Goal: Task Accomplishment & Management: Complete application form

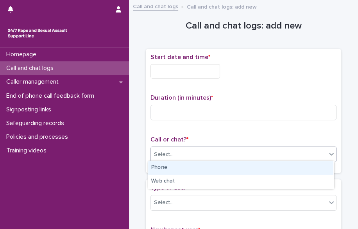
click at [186, 156] on div "Select..." at bounding box center [238, 154] width 175 height 13
click at [176, 168] on div "Phone" at bounding box center [240, 168] width 185 height 14
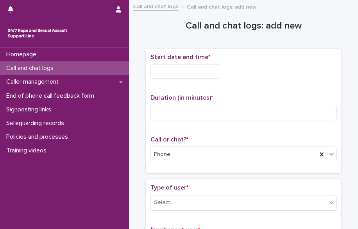
click at [165, 69] on input "text" at bounding box center [185, 71] width 70 height 14
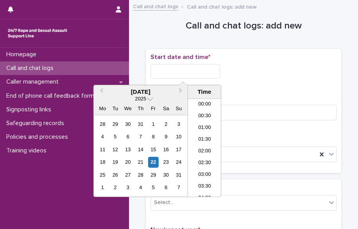
scroll to position [464, 0]
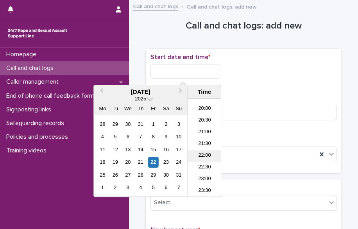
click at [210, 155] on li "22:00" at bounding box center [204, 156] width 33 height 12
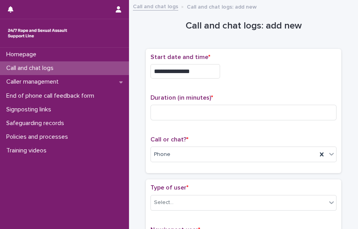
click at [197, 73] on input "**********" at bounding box center [185, 71] width 70 height 14
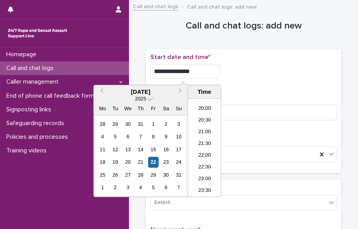
type input "**********"
click at [34, 202] on div "Homepage Call and chat logs Caller management End of phone call feedback form S…" at bounding box center [64, 138] width 129 height 181
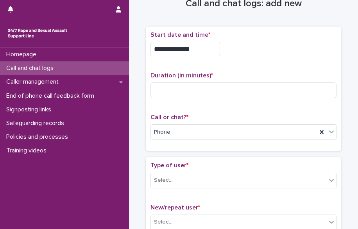
scroll to position [26, 0]
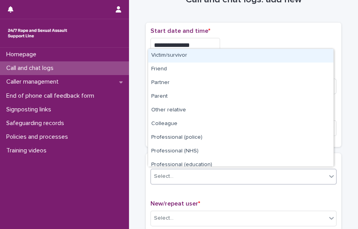
click at [263, 172] on div "Select..." at bounding box center [238, 176] width 175 height 13
click at [231, 55] on div "Victim/survivor" at bounding box center [240, 56] width 185 height 14
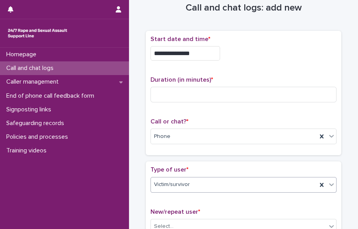
scroll to position [0, 0]
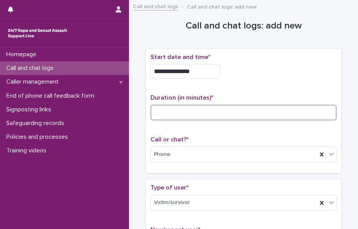
click at [190, 109] on input at bounding box center [243, 113] width 186 height 16
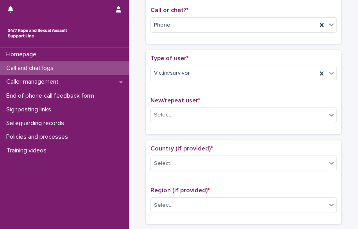
scroll to position [137, 0]
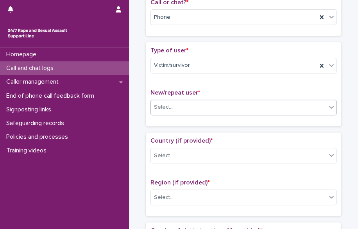
type input "*"
click at [257, 101] on div "Select..." at bounding box center [238, 107] width 175 height 13
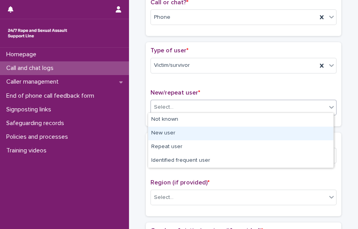
click at [228, 136] on div "New user" at bounding box center [240, 134] width 185 height 14
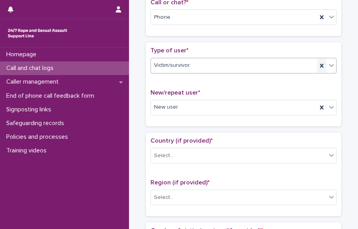
click at [321, 63] on icon at bounding box center [321, 66] width 8 height 8
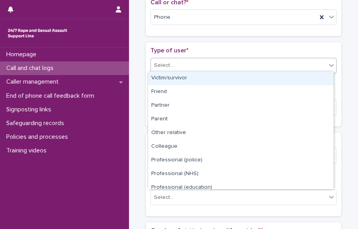
click at [321, 63] on div "Select..." at bounding box center [238, 65] width 175 height 13
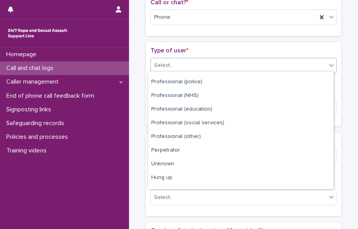
scroll to position [87, 0]
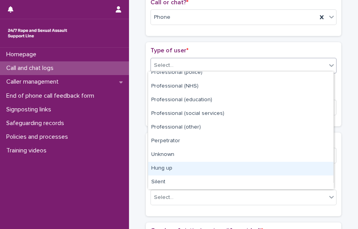
click at [312, 171] on div "Hung up" at bounding box center [240, 169] width 185 height 14
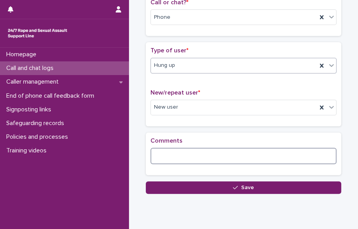
click at [281, 149] on textarea at bounding box center [243, 156] width 186 height 16
type textarea "**********"
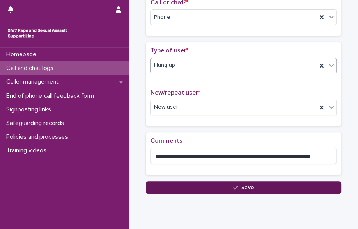
click at [201, 184] on button "Save" at bounding box center [243, 187] width 195 height 12
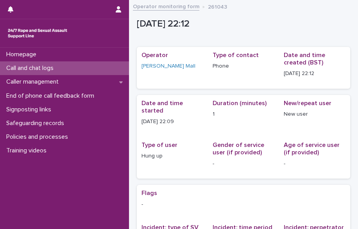
click at [53, 70] on p "Call and chat logs" at bounding box center [31, 67] width 57 height 7
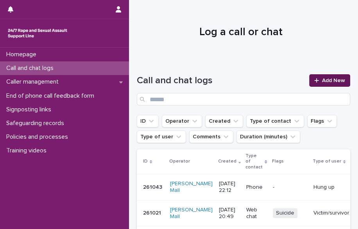
click at [325, 82] on span "Add New" at bounding box center [333, 80] width 23 height 5
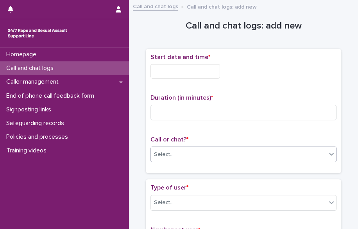
click at [204, 152] on div "Select..." at bounding box center [238, 154] width 175 height 13
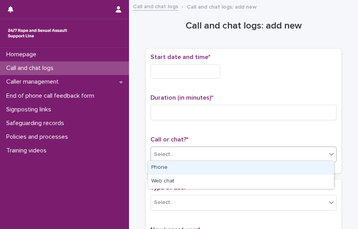
click at [192, 168] on div "Phone" at bounding box center [240, 168] width 185 height 14
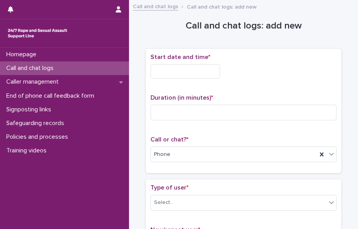
click at [164, 67] on input "text" at bounding box center [185, 71] width 70 height 14
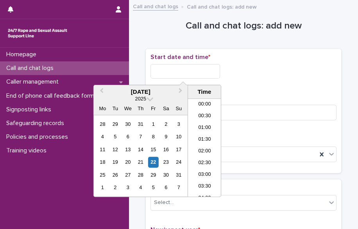
scroll to position [464, 0]
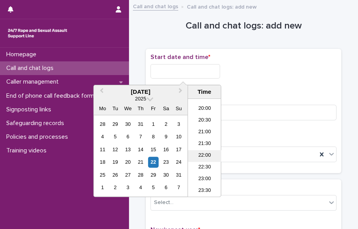
click at [203, 159] on li "22:00" at bounding box center [204, 156] width 33 height 12
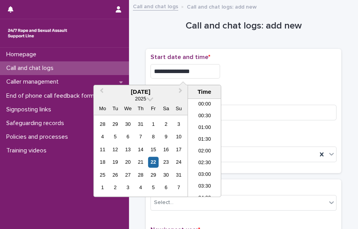
click at [194, 75] on input "**********" at bounding box center [185, 71] width 70 height 14
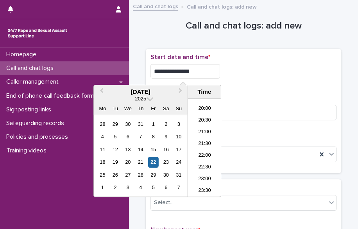
type input "**********"
click at [262, 113] on input at bounding box center [243, 113] width 186 height 16
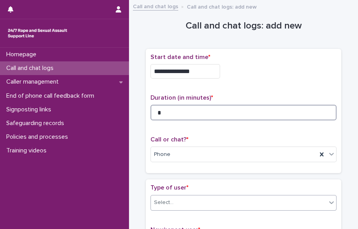
type input "*"
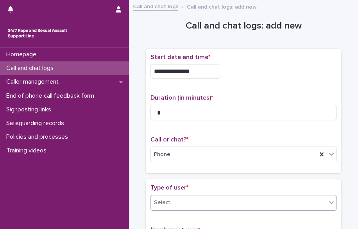
click at [263, 196] on div "Select..." at bounding box center [238, 202] width 175 height 13
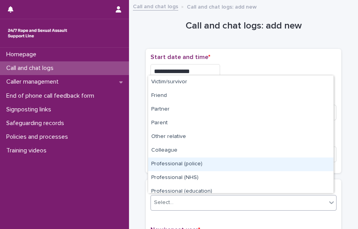
scroll to position [87, 0]
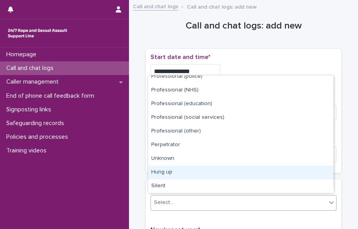
click at [317, 173] on div "Hung up" at bounding box center [240, 173] width 185 height 14
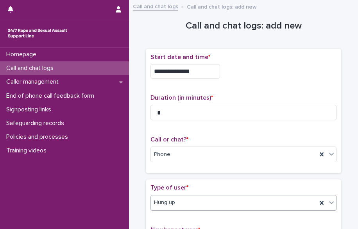
scroll to position [160, 0]
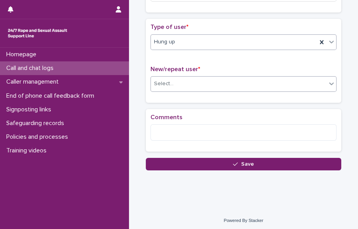
click at [292, 77] on div "Select..." at bounding box center [238, 83] width 175 height 13
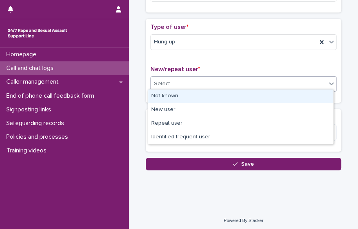
click at [280, 90] on div "Not known" at bounding box center [240, 96] width 185 height 14
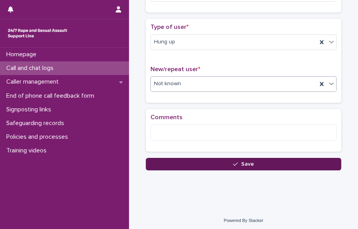
click at [212, 162] on button "Save" at bounding box center [243, 164] width 195 height 12
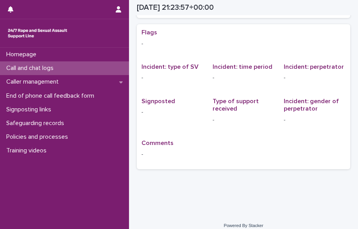
scroll to position [12, 0]
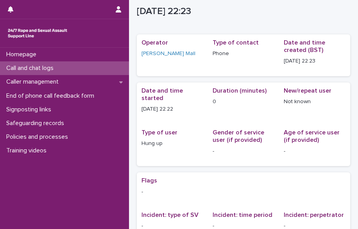
click at [41, 66] on p "Call and chat logs" at bounding box center [31, 67] width 57 height 7
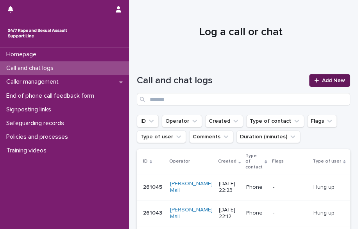
click at [316, 81] on div at bounding box center [318, 80] width 8 height 5
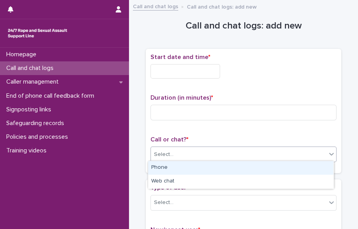
click at [198, 159] on div "Select..." at bounding box center [243, 154] width 186 height 16
click at [194, 165] on div "Phone" at bounding box center [240, 168] width 185 height 14
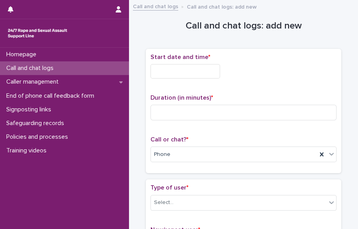
click at [203, 72] on input "text" at bounding box center [185, 71] width 70 height 14
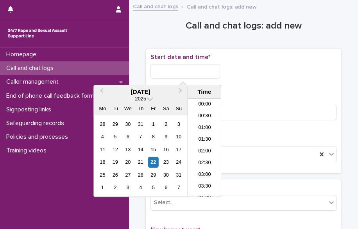
scroll to position [464, 0]
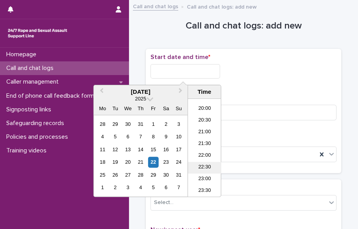
click at [209, 166] on li "22:30" at bounding box center [204, 168] width 33 height 12
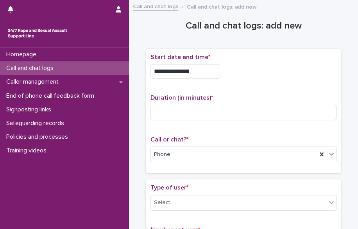
click at [196, 71] on input "**********" at bounding box center [185, 71] width 70 height 14
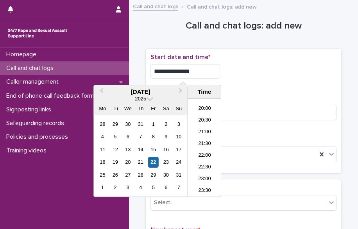
type input "**********"
click at [253, 109] on input at bounding box center [243, 113] width 186 height 16
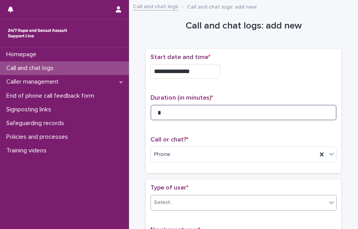
type input "*"
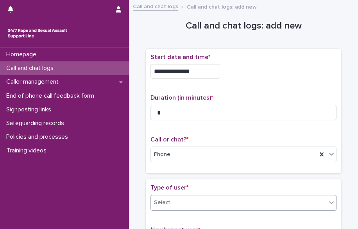
click at [279, 200] on div "Select..." at bounding box center [238, 202] width 175 height 13
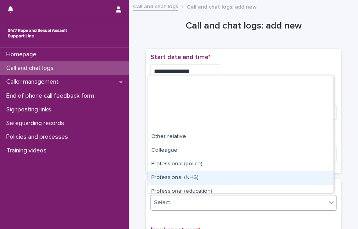
scroll to position [87, 0]
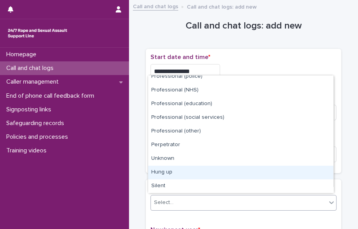
click at [316, 174] on div "Hung up" at bounding box center [240, 173] width 185 height 14
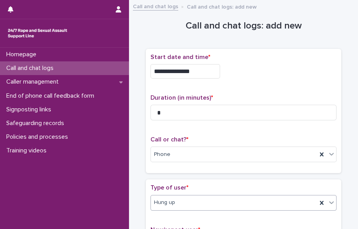
scroll to position [160, 0]
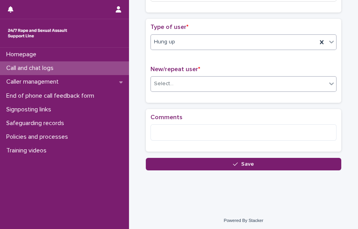
click at [274, 85] on div "Select..." at bounding box center [238, 83] width 175 height 13
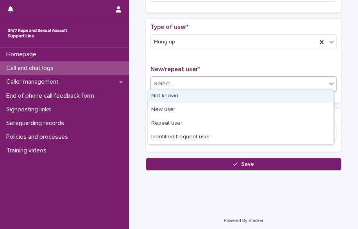
click at [257, 99] on div "Not known" at bounding box center [240, 96] width 185 height 14
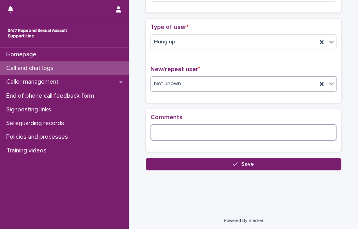
click at [209, 135] on textarea at bounding box center [243, 132] width 186 height 16
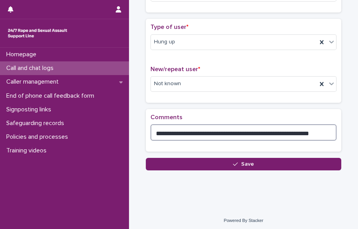
type textarea "**********"
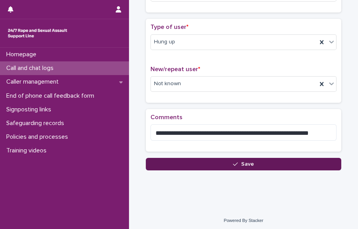
click at [200, 163] on button "Save" at bounding box center [243, 164] width 195 height 12
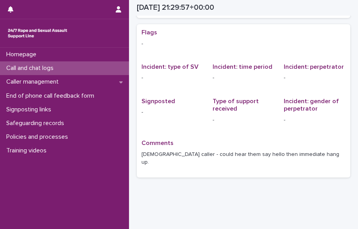
scroll to position [12, 0]
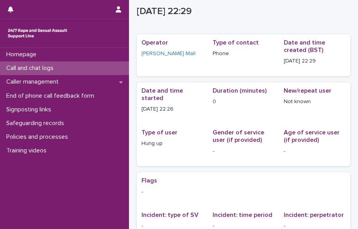
click at [95, 70] on div "Call and chat logs" at bounding box center [64, 68] width 129 height 14
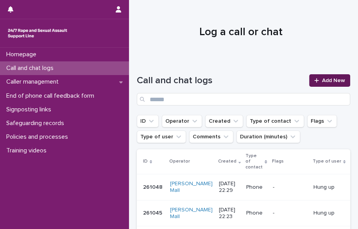
click at [333, 79] on span "Add New" at bounding box center [333, 80] width 23 height 5
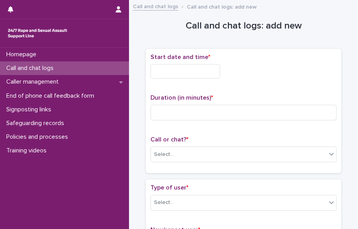
click at [187, 76] on input "text" at bounding box center [185, 71] width 70 height 14
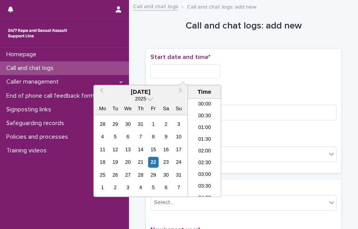
scroll to position [464, 0]
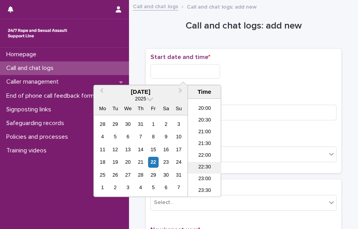
click at [203, 165] on li "22:30" at bounding box center [204, 168] width 33 height 12
type input "**********"
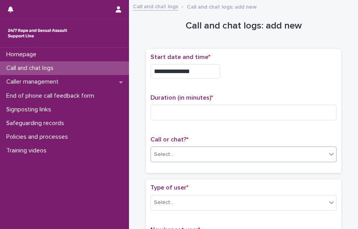
click at [219, 155] on div "Select..." at bounding box center [238, 154] width 175 height 13
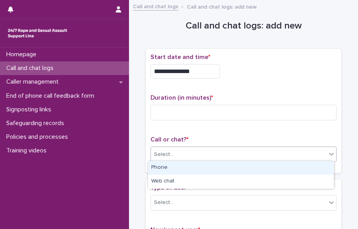
click at [202, 166] on div "Phone" at bounding box center [240, 168] width 185 height 14
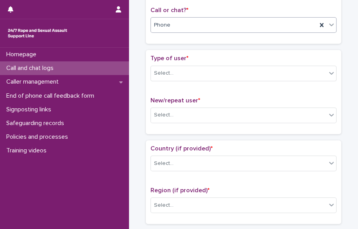
scroll to position [132, 0]
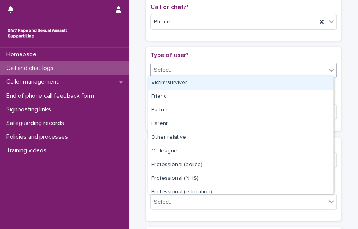
click at [265, 72] on div "Select..." at bounding box center [238, 70] width 175 height 13
click at [253, 83] on div "Victim/survivor" at bounding box center [240, 83] width 185 height 14
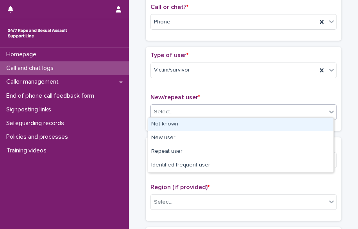
click at [242, 112] on div "Select..." at bounding box center [238, 111] width 175 height 13
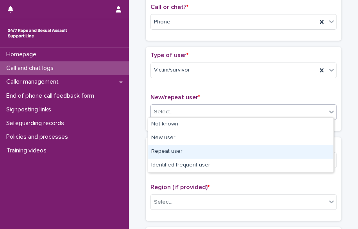
click at [237, 151] on div "Repeat user" at bounding box center [240, 152] width 185 height 14
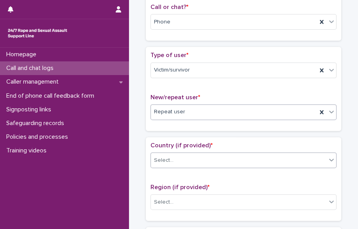
click at [234, 159] on div "Select..." at bounding box center [238, 160] width 175 height 13
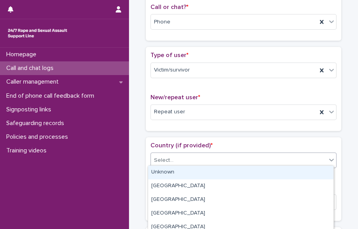
click at [220, 170] on div "Unknown" at bounding box center [240, 173] width 185 height 14
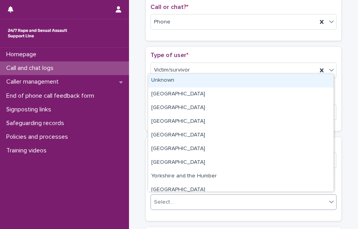
click at [207, 203] on div "Select..." at bounding box center [238, 202] width 175 height 13
click at [213, 82] on div "Unknown" at bounding box center [240, 81] width 185 height 14
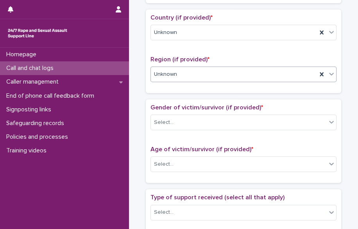
scroll to position [283, 0]
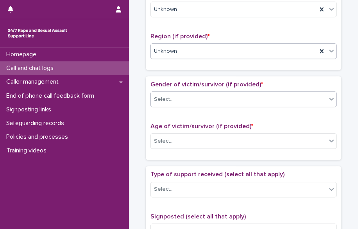
click at [274, 101] on div "Select..." at bounding box center [238, 99] width 175 height 13
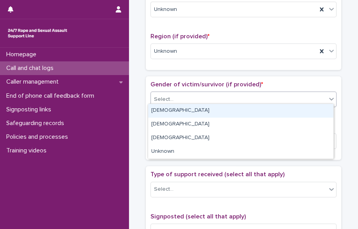
click at [264, 109] on div "Female" at bounding box center [240, 111] width 185 height 14
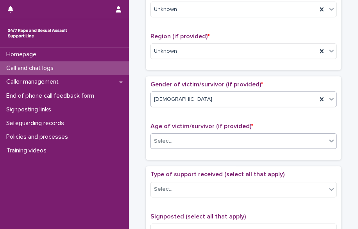
click at [251, 133] on div "Select..." at bounding box center [243, 141] width 186 height 16
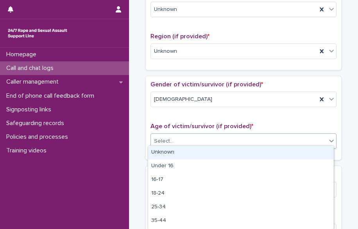
click at [238, 146] on div "Unknown" at bounding box center [240, 153] width 185 height 14
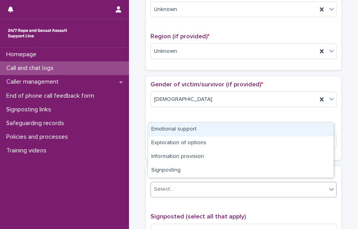
click at [210, 188] on div "Select..." at bounding box center [238, 189] width 175 height 13
click at [206, 130] on div "Emotional support" at bounding box center [240, 130] width 185 height 14
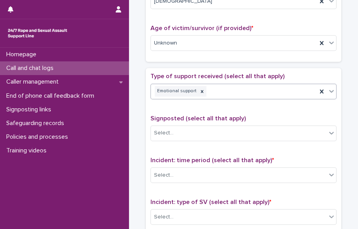
scroll to position [384, 0]
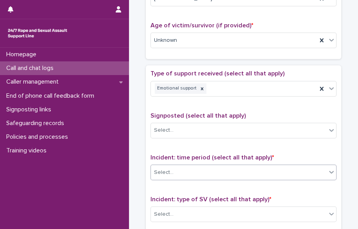
click at [207, 166] on div "Select..." at bounding box center [238, 172] width 175 height 13
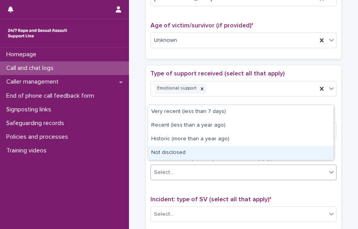
click at [208, 153] on div "Not disclosed" at bounding box center [240, 153] width 185 height 14
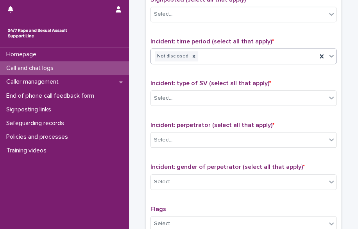
scroll to position [502, 0]
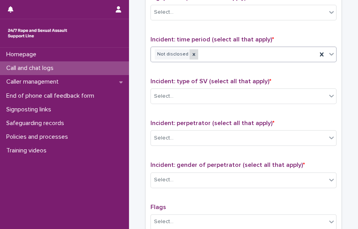
click at [191, 52] on icon at bounding box center [193, 54] width 5 height 5
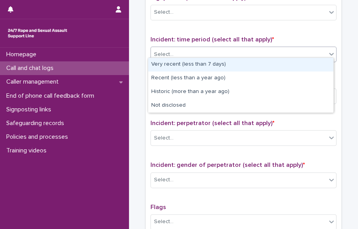
click at [189, 50] on div "Select..." at bounding box center [238, 54] width 175 height 13
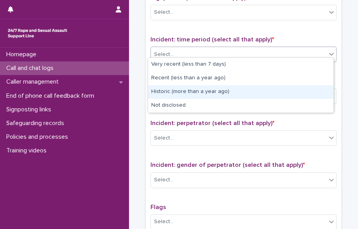
drag, startPoint x: 175, startPoint y: 98, endPoint x: 176, endPoint y: 92, distance: 6.3
click at [176, 92] on div "Historic (more than a year ago)" at bounding box center [240, 92] width 185 height 14
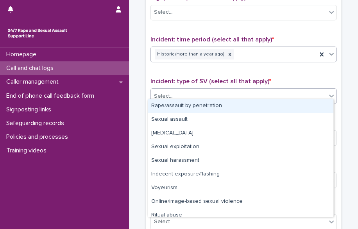
click at [176, 92] on div "Select..." at bounding box center [238, 96] width 175 height 13
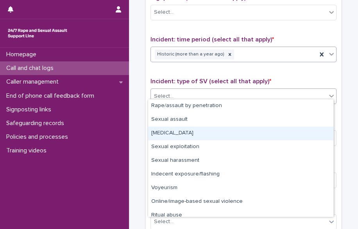
click at [181, 134] on div "Child sexual abuse" at bounding box center [240, 134] width 185 height 14
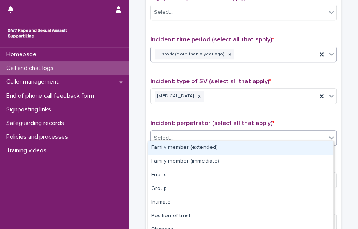
click at [181, 134] on div "Select..." at bounding box center [238, 138] width 175 height 13
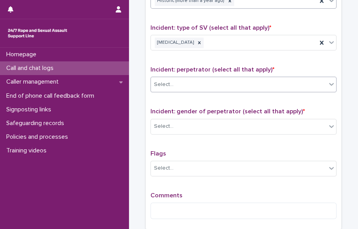
scroll to position [557, 0]
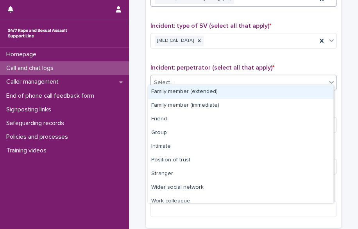
click at [306, 78] on div "Select..." at bounding box center [238, 82] width 175 height 13
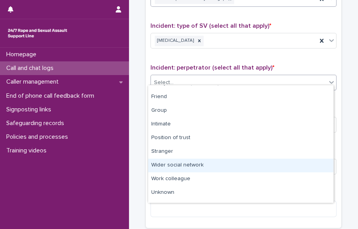
scroll to position [33, 0]
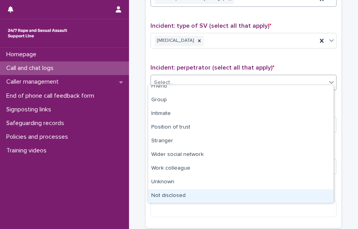
click at [310, 191] on div "Not disclosed" at bounding box center [240, 196] width 185 height 14
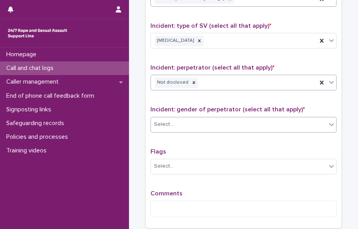
click at [286, 119] on div "Select..." at bounding box center [238, 124] width 175 height 13
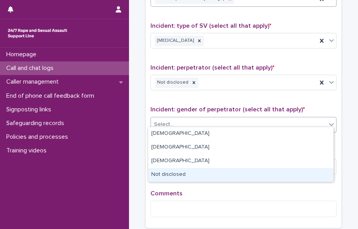
click at [262, 169] on div "Not disclosed" at bounding box center [240, 175] width 185 height 14
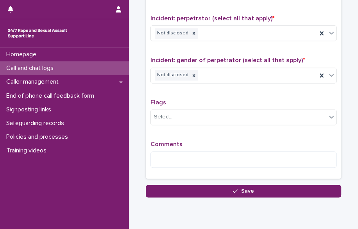
scroll to position [630, 0]
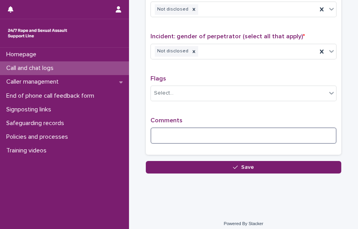
click at [233, 134] on textarea at bounding box center [243, 135] width 186 height 16
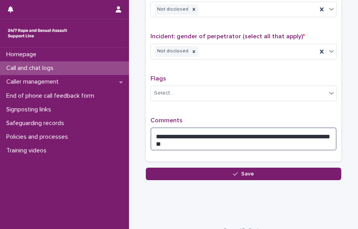
type textarea "**********"
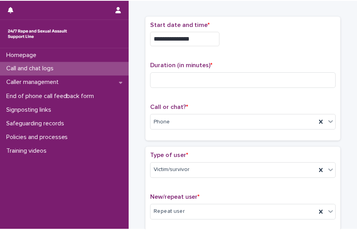
scroll to position [0, 0]
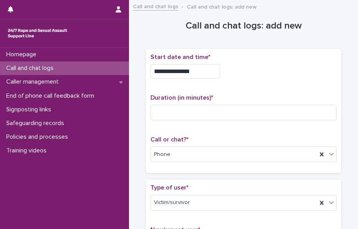
click at [220, 26] on h1 "Call and chat logs: add new" at bounding box center [243, 25] width 195 height 11
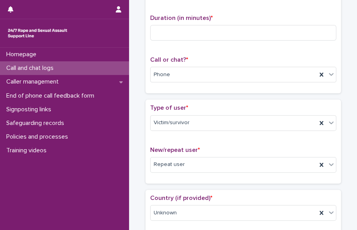
scroll to position [78, 0]
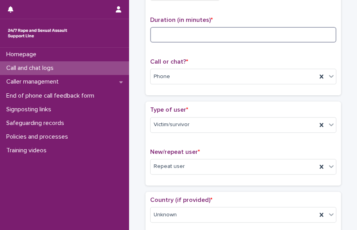
click at [234, 35] on input at bounding box center [243, 35] width 186 height 16
type input "**"
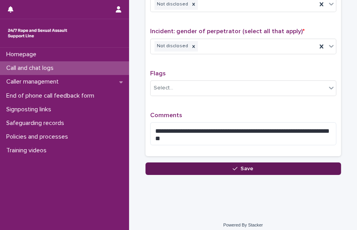
click at [281, 162] on button "Save" at bounding box center [242, 168] width 195 height 12
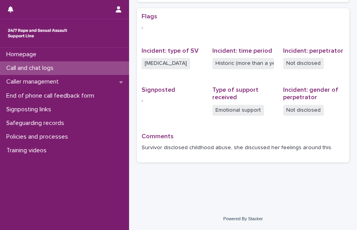
scroll to position [176, 0]
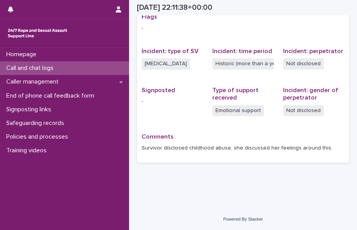
click at [80, 62] on div "Call and chat logs" at bounding box center [64, 68] width 129 height 14
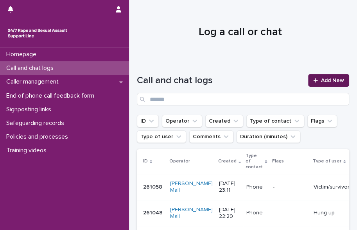
click at [329, 81] on span "Add New" at bounding box center [332, 80] width 23 height 5
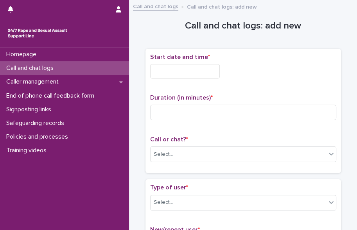
click at [167, 161] on div "Call or chat? * Select..." at bounding box center [243, 152] width 186 height 32
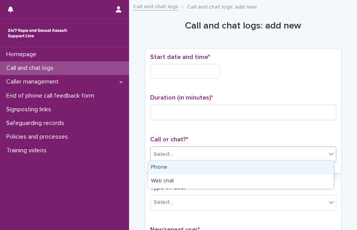
click at [166, 156] on div "Select..." at bounding box center [163, 154] width 20 height 8
click at [162, 169] on div "Phone" at bounding box center [240, 168] width 185 height 14
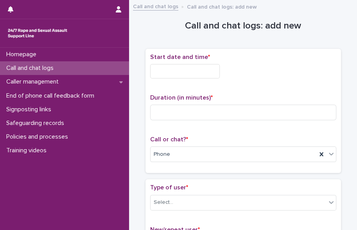
click at [164, 68] on input "text" at bounding box center [185, 71] width 70 height 14
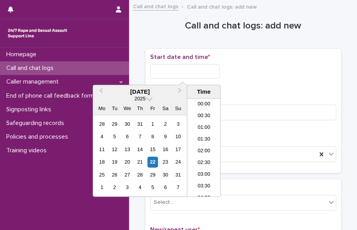
scroll to position [464, 0]
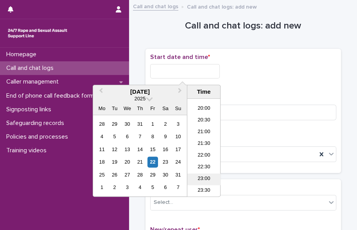
click at [206, 180] on li "23:00" at bounding box center [203, 179] width 33 height 12
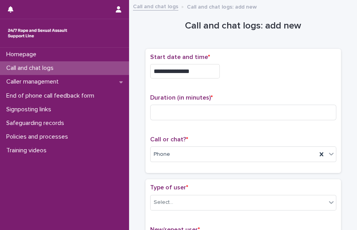
click at [198, 75] on input "**********" at bounding box center [185, 71] width 70 height 14
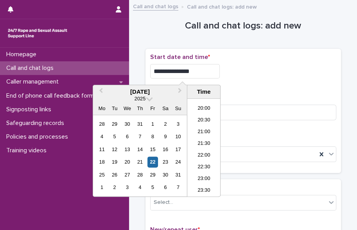
type input "**********"
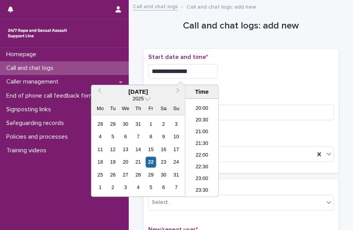
click at [271, 87] on div "**********" at bounding box center [241, 110] width 186 height 115
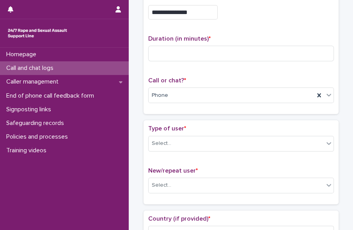
scroll to position [63, 0]
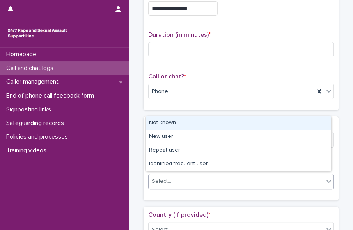
click at [237, 185] on div "Select..." at bounding box center [236, 181] width 175 height 13
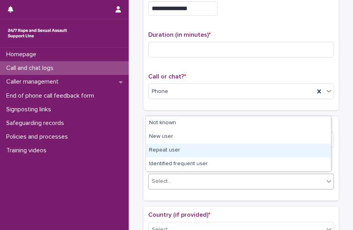
click at [231, 146] on div "Repeat user" at bounding box center [238, 151] width 185 height 14
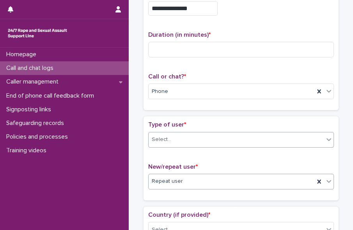
click at [226, 141] on div "Select..." at bounding box center [236, 139] width 175 height 13
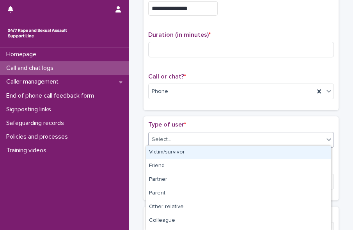
click at [219, 150] on div "Victim/survivor" at bounding box center [238, 153] width 185 height 14
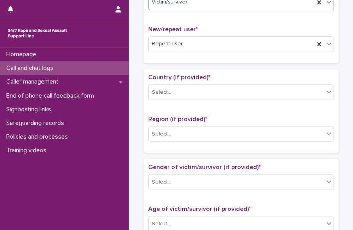
scroll to position [204, 0]
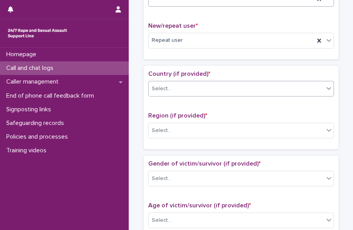
click at [262, 83] on div "Select..." at bounding box center [236, 88] width 175 height 13
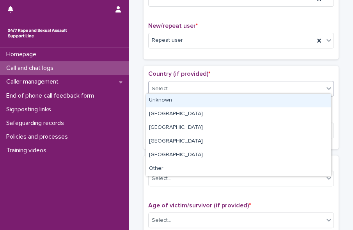
click at [252, 98] on div "Unknown" at bounding box center [238, 101] width 185 height 14
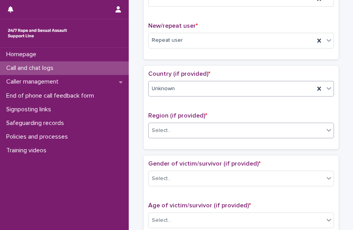
click at [249, 127] on div "Select..." at bounding box center [236, 130] width 175 height 13
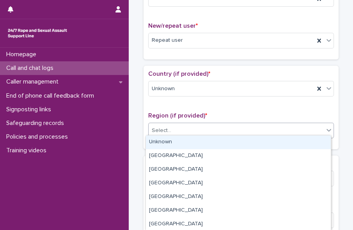
click at [244, 141] on div "Unknown" at bounding box center [238, 142] width 185 height 14
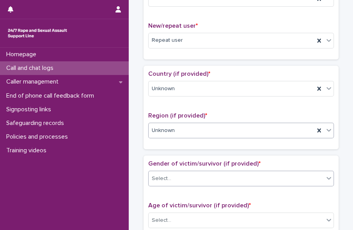
click at [233, 172] on div "Select..." at bounding box center [236, 178] width 175 height 13
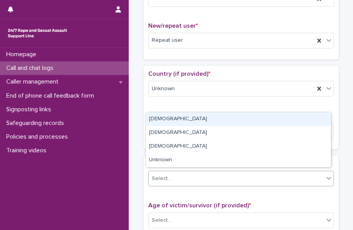
click at [214, 125] on div "Female" at bounding box center [238, 119] width 185 height 14
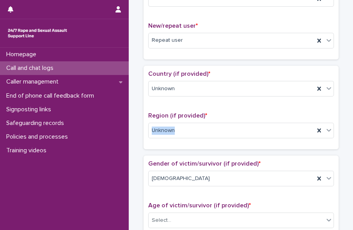
drag, startPoint x: 346, startPoint y: 107, endPoint x: 348, endPoint y: 135, distance: 27.7
click at [348, 135] on div "**********" at bounding box center [241, 220] width 225 height 838
drag, startPoint x: 348, startPoint y: 135, endPoint x: 324, endPoint y: 152, distance: 29.0
click at [324, 155] on div "Gender of victim/survivor (if provided) * Female Age of victim/survivor (if pro…" at bounding box center [241, 197] width 195 height 84
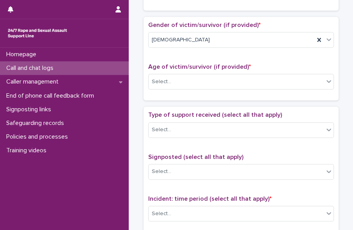
scroll to position [348, 0]
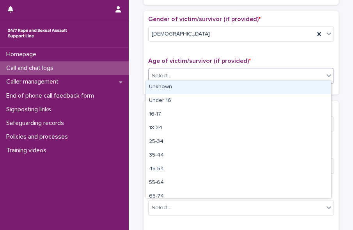
click at [264, 76] on div "Select..." at bounding box center [236, 76] width 175 height 13
click at [260, 83] on div "Unknown" at bounding box center [238, 87] width 185 height 14
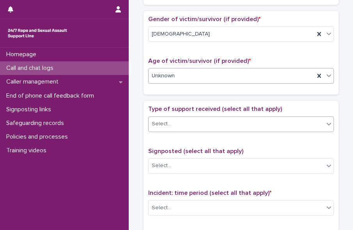
click at [244, 119] on div "Select..." at bounding box center [236, 124] width 175 height 13
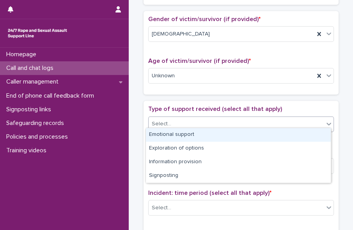
click at [237, 134] on div "Emotional support" at bounding box center [238, 135] width 185 height 14
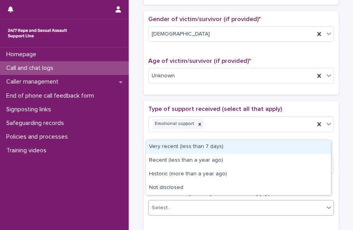
click at [231, 207] on div "Select..." at bounding box center [236, 207] width 175 height 13
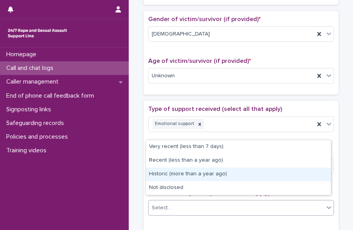
click at [229, 180] on div "Historic (more than a year ago)" at bounding box center [238, 175] width 185 height 14
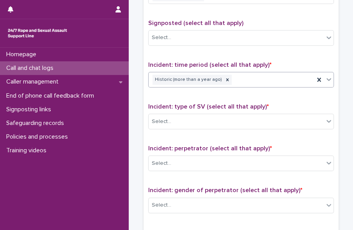
scroll to position [0, 0]
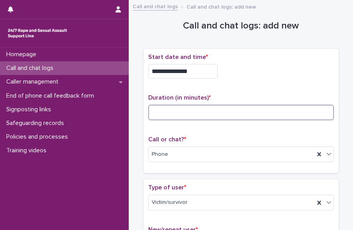
click at [210, 107] on input at bounding box center [241, 113] width 186 height 16
type input "**"
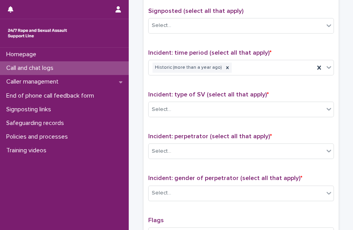
scroll to position [490, 0]
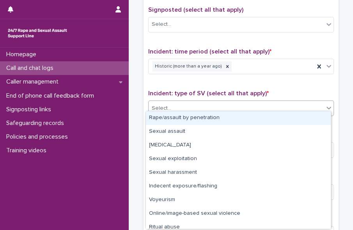
click at [305, 102] on div "Select..." at bounding box center [236, 108] width 175 height 13
click at [295, 117] on div "Rape/assault by penetration" at bounding box center [238, 118] width 185 height 14
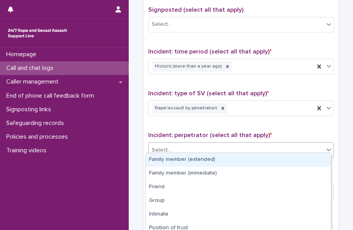
click at [287, 144] on div "Select..." at bounding box center [236, 150] width 175 height 13
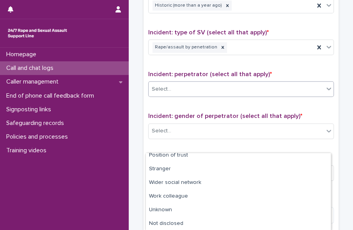
scroll to position [574, 0]
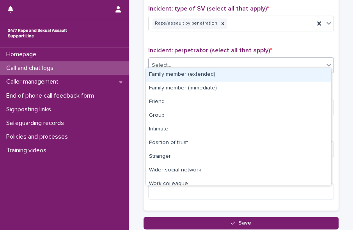
click at [307, 61] on div "Select..." at bounding box center [236, 65] width 175 height 13
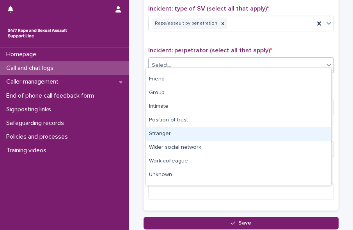
scroll to position [33, 0]
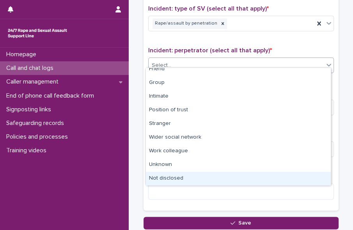
click at [310, 176] on div "Not disclosed" at bounding box center [238, 179] width 185 height 14
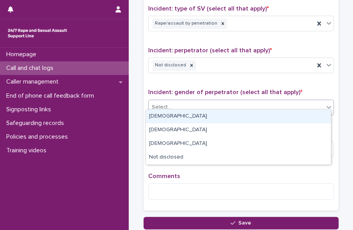
click at [298, 101] on div "Select..." at bounding box center [236, 107] width 175 height 13
click at [288, 120] on div "Male" at bounding box center [238, 117] width 185 height 14
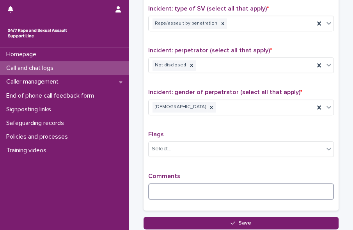
click at [181, 183] on textarea at bounding box center [241, 191] width 186 height 16
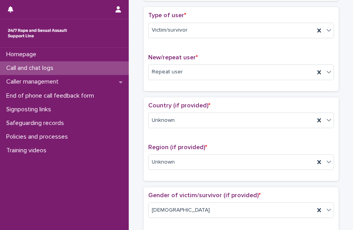
scroll to position [635, 0]
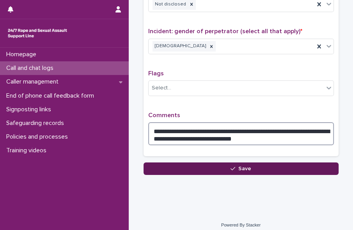
type textarea "**********"
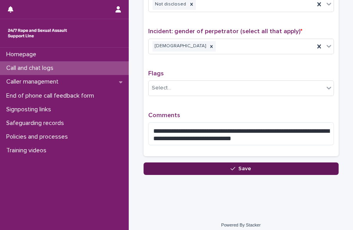
click at [239, 166] on span "Save" at bounding box center [245, 168] width 13 height 5
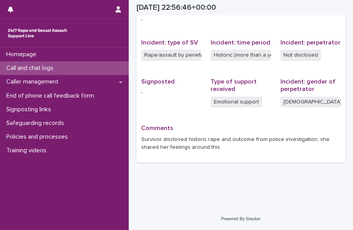
scroll to position [184, 0]
click at [83, 65] on div "Call and chat logs" at bounding box center [64, 68] width 129 height 14
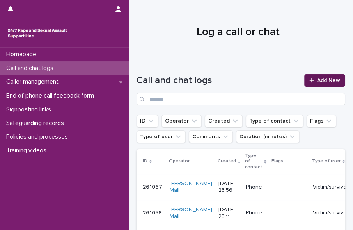
click at [323, 80] on span "Add New" at bounding box center [328, 80] width 23 height 5
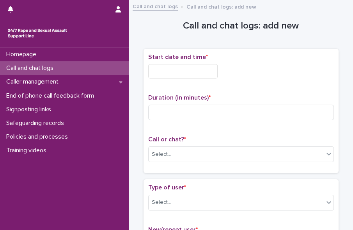
click at [168, 66] on input "text" at bounding box center [183, 71] width 70 height 14
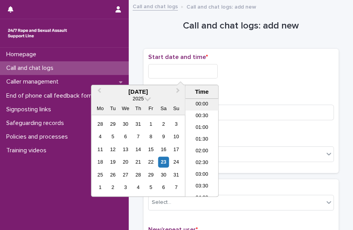
click at [203, 106] on li "00:00" at bounding box center [201, 105] width 33 height 12
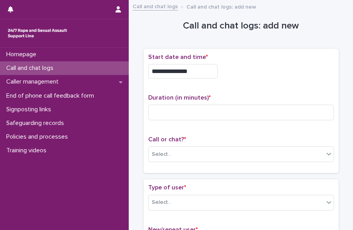
click at [200, 67] on input "**********" at bounding box center [183, 71] width 70 height 14
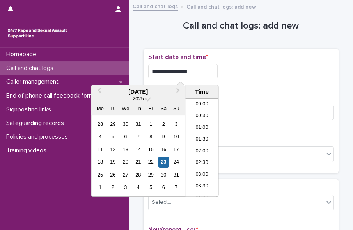
click at [335, 79] on div "**********" at bounding box center [241, 111] width 195 height 125
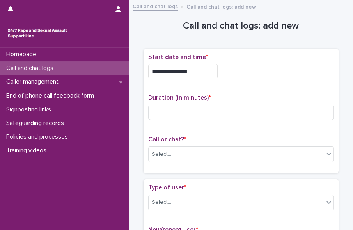
click at [198, 63] on div "**********" at bounding box center [241, 68] width 186 height 31
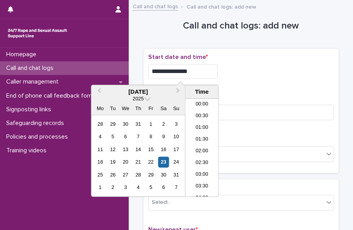
click at [198, 70] on input "**********" at bounding box center [183, 71] width 70 height 14
type input "**********"
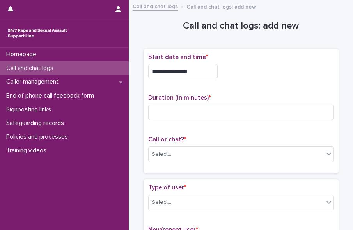
click at [273, 52] on div "**********" at bounding box center [241, 111] width 195 height 125
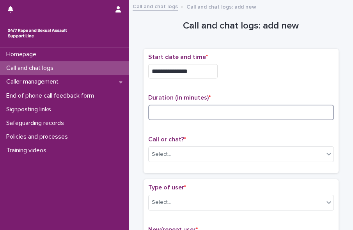
click at [185, 107] on input at bounding box center [241, 113] width 186 height 16
type input "*"
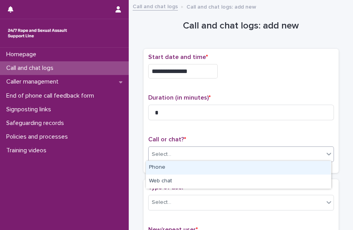
click at [176, 157] on div "Select..." at bounding box center [236, 154] width 175 height 13
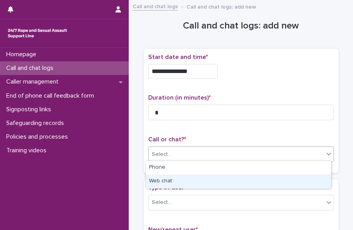
click at [176, 180] on div "Web chat" at bounding box center [238, 182] width 185 height 14
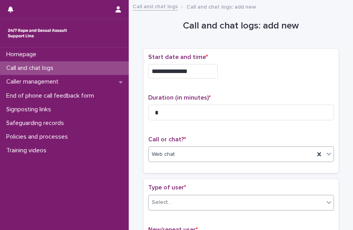
click at [185, 200] on div "Select..." at bounding box center [236, 202] width 175 height 13
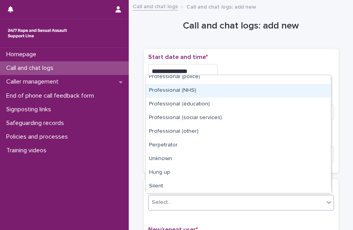
scroll to position [87, 0]
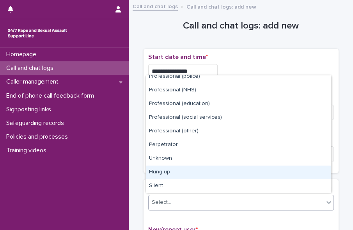
click at [313, 167] on div "Hung up" at bounding box center [238, 173] width 185 height 14
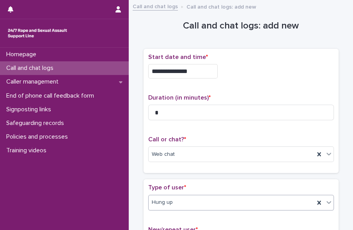
scroll to position [159, 0]
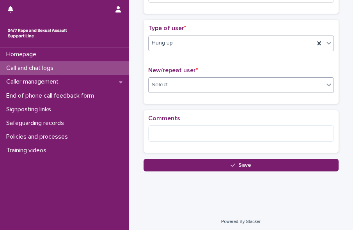
click at [278, 87] on div "Select..." at bounding box center [236, 84] width 175 height 13
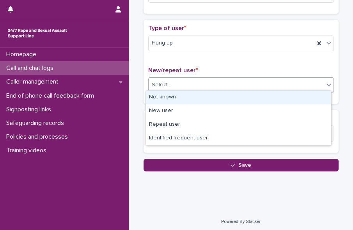
click at [271, 94] on div "Not known" at bounding box center [238, 98] width 185 height 14
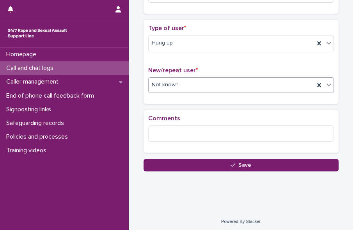
scroll to position [0, 0]
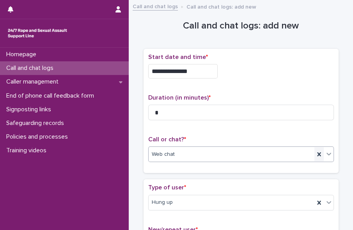
click at [317, 150] on icon at bounding box center [320, 154] width 8 height 8
click at [317, 150] on div "Select..." at bounding box center [236, 154] width 175 height 13
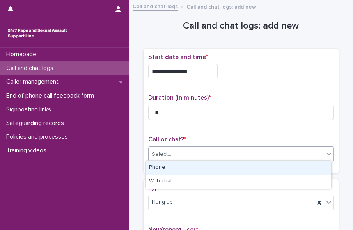
click at [299, 162] on div "Phone" at bounding box center [238, 168] width 185 height 14
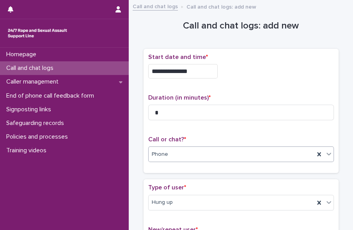
scroll to position [159, 0]
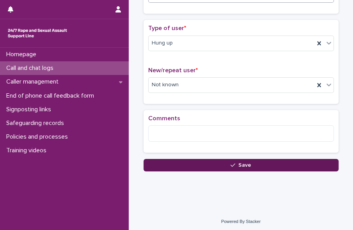
click at [303, 168] on button "Save" at bounding box center [241, 165] width 195 height 12
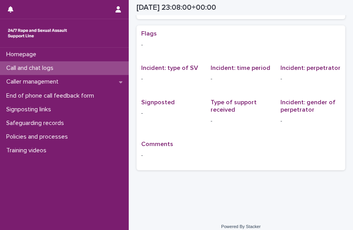
scroll to position [11, 0]
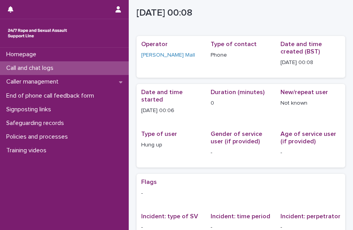
click at [44, 70] on p "Call and chat logs" at bounding box center [31, 67] width 57 height 7
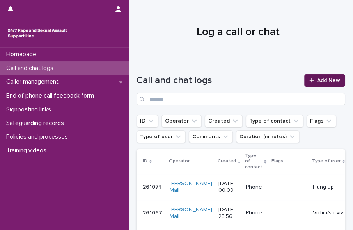
click at [332, 84] on link "Add New" at bounding box center [325, 80] width 41 height 12
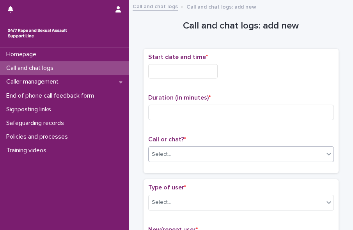
click at [233, 148] on div "Select..." at bounding box center [236, 154] width 175 height 13
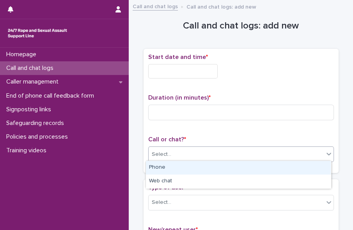
click at [217, 168] on div "Phone" at bounding box center [238, 168] width 185 height 14
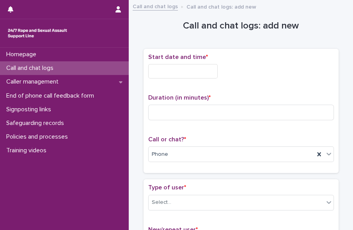
click at [159, 72] on input "text" at bounding box center [183, 71] width 70 height 14
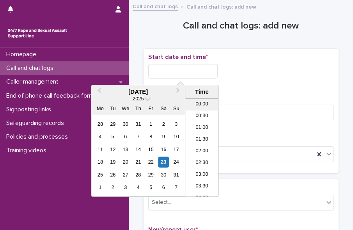
click at [202, 103] on li "00:00" at bounding box center [201, 105] width 33 height 12
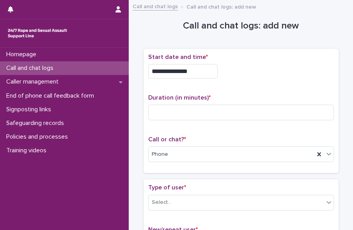
click at [193, 73] on input "**********" at bounding box center [183, 71] width 70 height 14
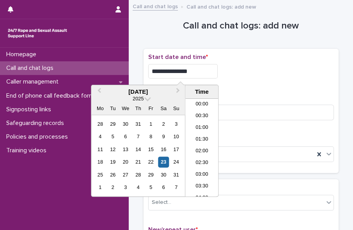
type input "**********"
click at [259, 106] on input at bounding box center [241, 113] width 186 height 16
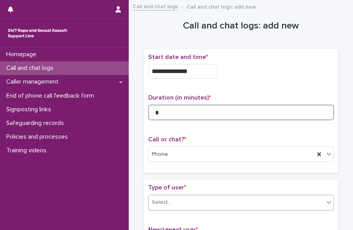
type input "*"
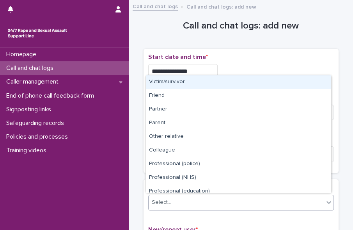
click at [272, 198] on div "Select..." at bounding box center [236, 202] width 175 height 13
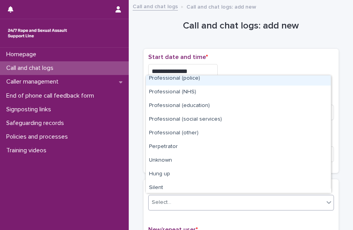
scroll to position [87, 0]
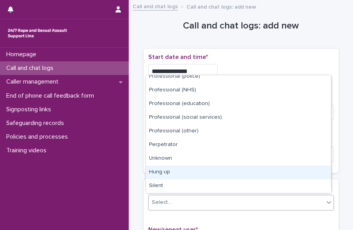
click at [306, 171] on div "Hung up" at bounding box center [238, 173] width 185 height 14
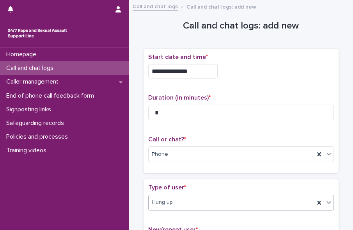
scroll to position [159, 0]
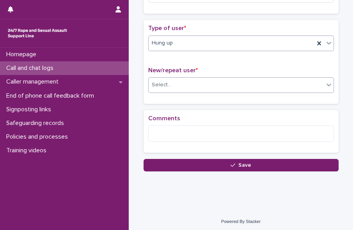
click at [285, 80] on div "Select..." at bounding box center [236, 84] width 175 height 13
click at [275, 87] on div "Select..." at bounding box center [236, 84] width 175 height 13
click at [271, 85] on div "Select..." at bounding box center [236, 84] width 175 height 13
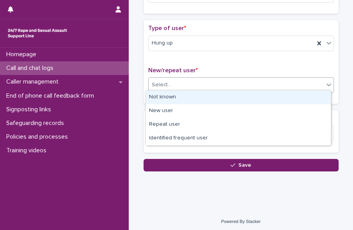
click at [260, 96] on div "Not known" at bounding box center [238, 98] width 185 height 14
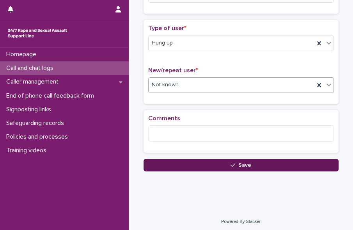
click at [251, 168] on button "Save" at bounding box center [241, 165] width 195 height 12
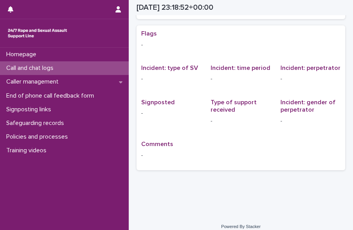
scroll to position [11, 0]
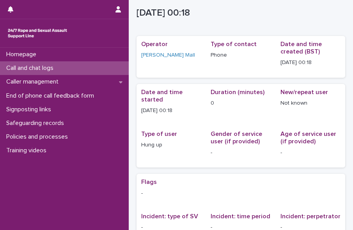
click at [34, 66] on p "Call and chat logs" at bounding box center [31, 67] width 57 height 7
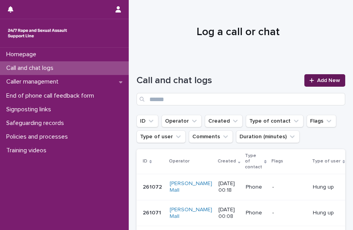
click at [325, 80] on span "Add New" at bounding box center [328, 80] width 23 height 5
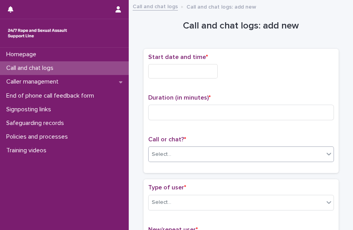
click at [217, 152] on div "Select..." at bounding box center [236, 154] width 175 height 13
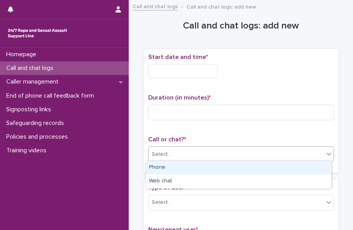
click at [203, 168] on div "Phone" at bounding box center [238, 168] width 185 height 14
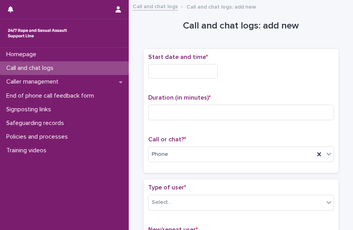
click at [167, 71] on input "text" at bounding box center [183, 71] width 70 height 14
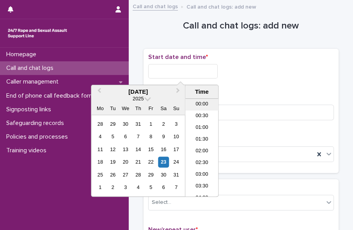
click at [199, 105] on li "00:00" at bounding box center [201, 105] width 33 height 12
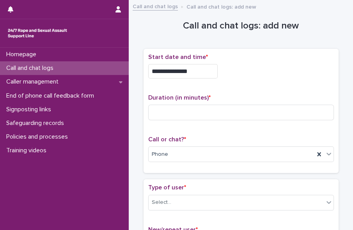
click at [198, 67] on input "**********" at bounding box center [183, 71] width 70 height 14
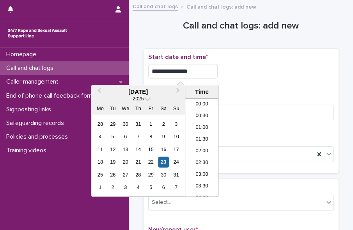
type input "**********"
click at [304, 133] on div "**********" at bounding box center [241, 110] width 186 height 115
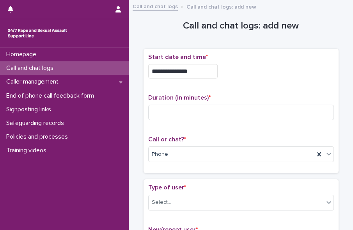
click at [260, 212] on div "Type of user * Select..." at bounding box center [241, 200] width 186 height 32
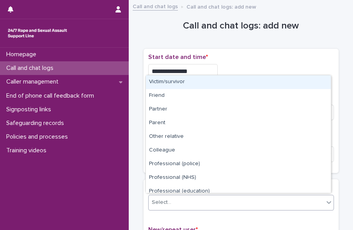
click at [261, 208] on div "Select..." at bounding box center [241, 203] width 186 height 16
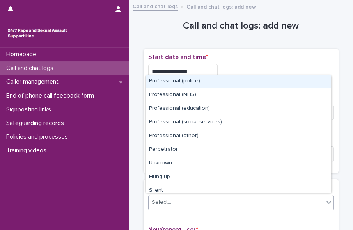
scroll to position [87, 0]
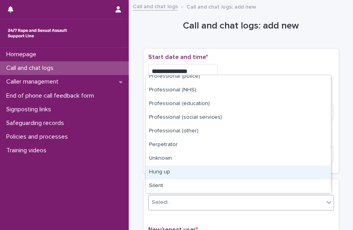
click at [304, 172] on div "Hung up" at bounding box center [238, 173] width 185 height 14
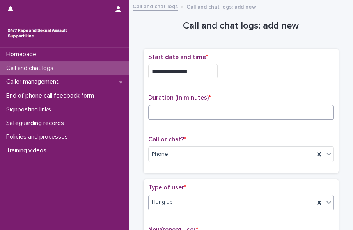
click at [249, 115] on input at bounding box center [241, 113] width 186 height 16
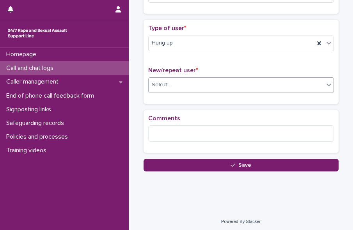
type input "*"
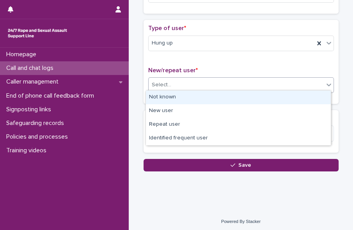
click at [292, 86] on div "Select..." at bounding box center [236, 84] width 175 height 13
click at [285, 95] on div "Not known" at bounding box center [238, 98] width 185 height 14
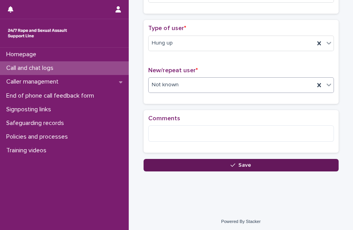
click at [271, 167] on button "Save" at bounding box center [241, 165] width 195 height 12
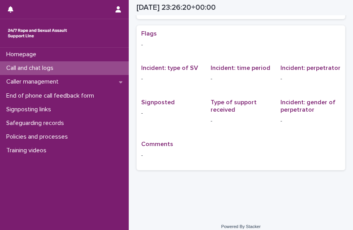
scroll to position [11, 0]
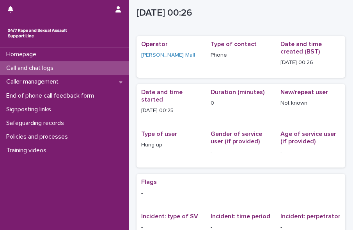
click at [45, 67] on p "Call and chat logs" at bounding box center [31, 67] width 57 height 7
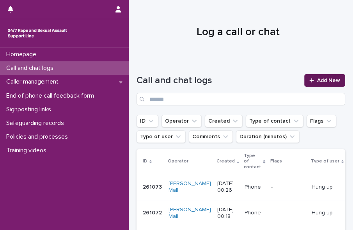
click at [317, 78] on span "Add New" at bounding box center [328, 80] width 23 height 5
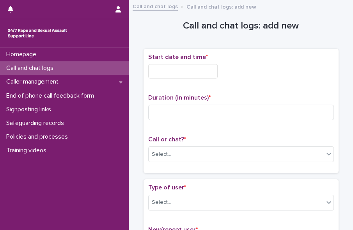
click at [191, 73] on input "text" at bounding box center [183, 71] width 70 height 14
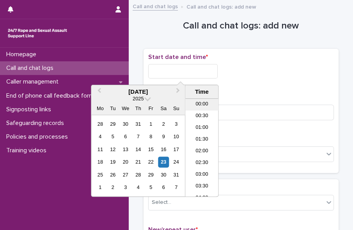
click at [196, 99] on li "00:00" at bounding box center [201, 105] width 33 height 12
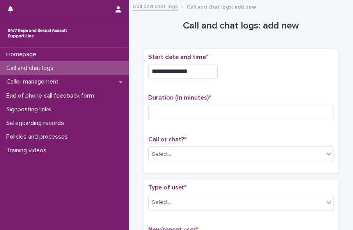
click at [194, 68] on input "**********" at bounding box center [183, 71] width 70 height 14
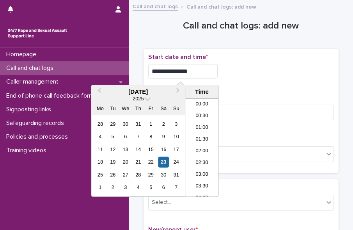
type input "**********"
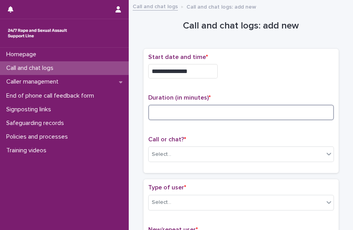
click at [298, 111] on input at bounding box center [241, 113] width 186 height 16
type input "*"
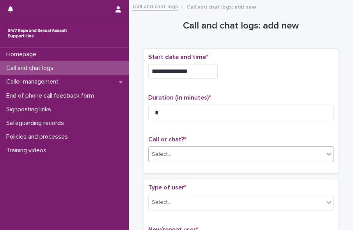
click at [280, 159] on div "Select..." at bounding box center [241, 154] width 186 height 16
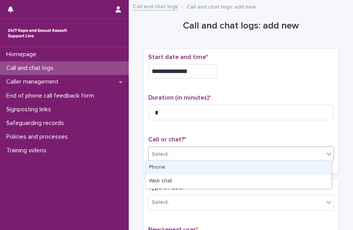
click at [275, 162] on div "Phone" at bounding box center [238, 168] width 185 height 14
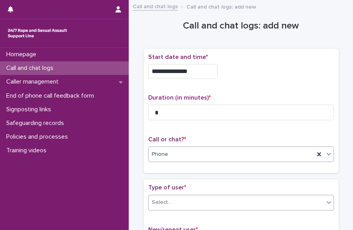
click at [267, 204] on div "Select..." at bounding box center [236, 202] width 175 height 13
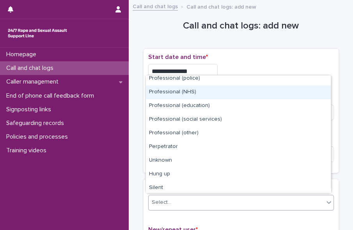
scroll to position [87, 0]
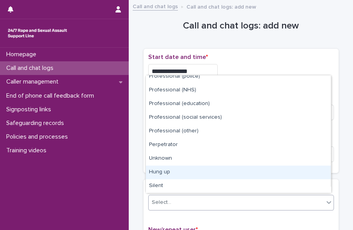
click at [313, 169] on div "Hung up" at bounding box center [238, 173] width 185 height 14
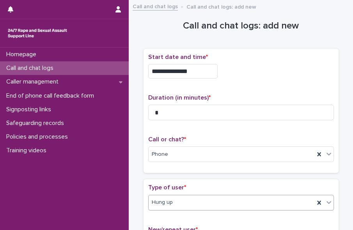
scroll to position [159, 0]
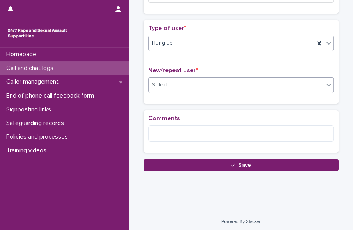
click at [304, 86] on div "Select..." at bounding box center [236, 84] width 175 height 13
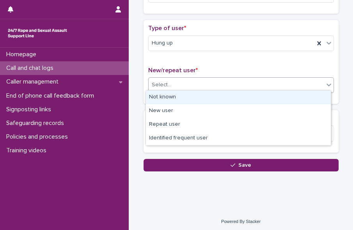
click at [297, 94] on div "Not known" at bounding box center [238, 98] width 185 height 14
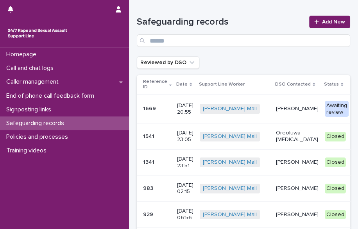
click at [276, 112] on p "[PERSON_NAME]" at bounding box center [297, 108] width 43 height 7
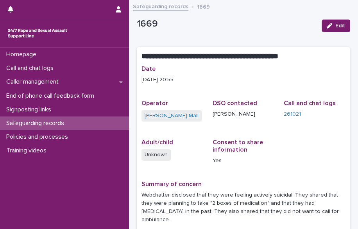
click at [282, 134] on div "Date [DATE] 20:55 Operator [PERSON_NAME] DSO contacted [PERSON_NAME] Call and c…" at bounding box center [243, 163] width 204 height 197
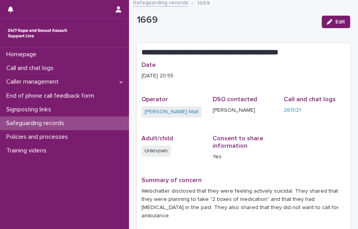
scroll to position [4, 0]
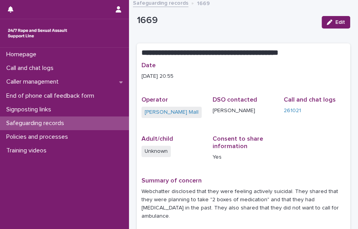
click at [85, 119] on div "Safeguarding records" at bounding box center [64, 123] width 129 height 14
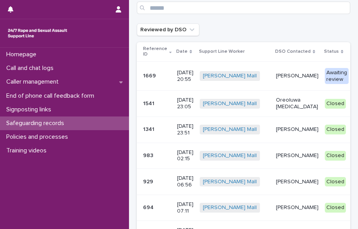
scroll to position [32, 0]
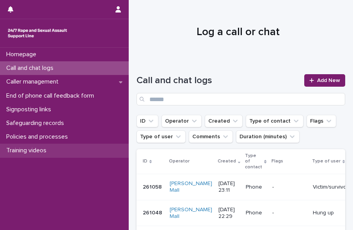
drag, startPoint x: 0, startPoint y: 0, endPoint x: 59, endPoint y: 153, distance: 163.8
click at [59, 153] on div "Training videos" at bounding box center [64, 151] width 129 height 14
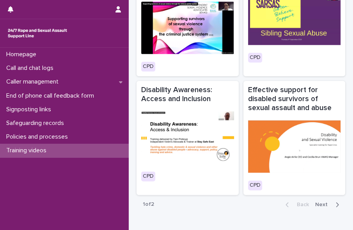
scroll to position [578, 0]
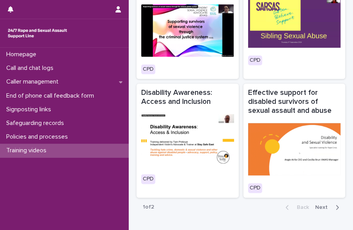
click at [323, 205] on span "Next" at bounding box center [324, 207] width 17 height 5
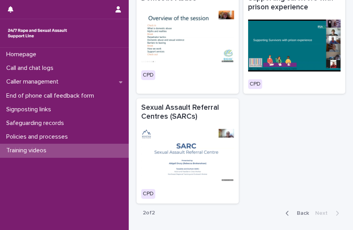
scroll to position [135, 0]
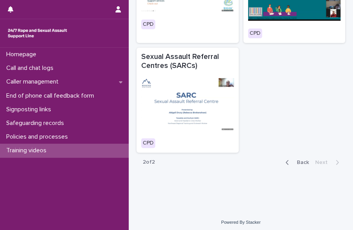
drag, startPoint x: 353, startPoint y: 153, endPoint x: 228, endPoint y: 176, distance: 126.3
click at [228, 176] on div "Loading... Saving… Loading... Saving… Training videos Type of video Domestic Ab…" at bounding box center [241, 28] width 217 height 327
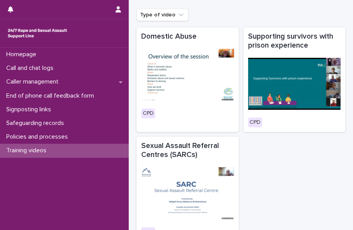
scroll to position [45, 0]
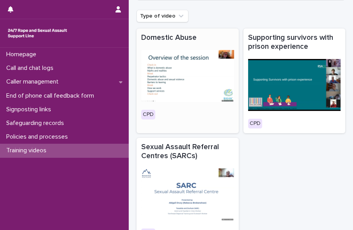
click at [209, 73] on img at bounding box center [187, 76] width 93 height 52
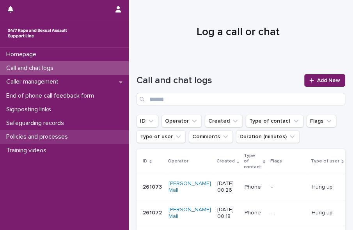
click at [59, 134] on p "Policies and processes" at bounding box center [38, 136] width 71 height 7
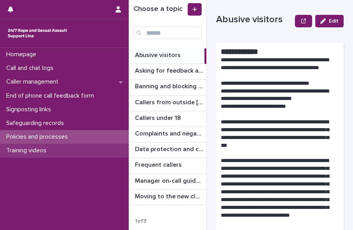
click at [59, 151] on div "Training videos" at bounding box center [64, 151] width 129 height 14
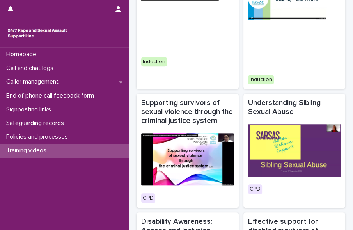
scroll to position [606, 0]
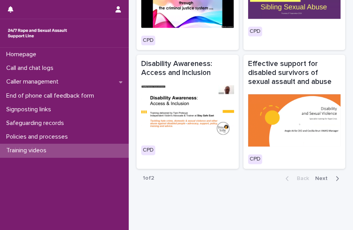
click at [324, 176] on span "Next" at bounding box center [324, 178] width 17 height 5
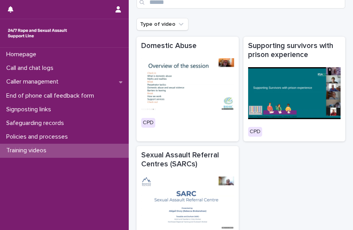
scroll to position [37, 0]
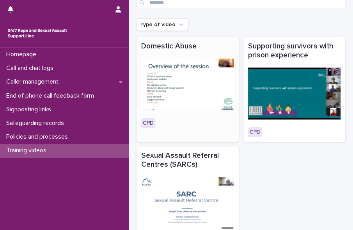
click at [177, 86] on img at bounding box center [187, 85] width 93 height 52
